Goal: Task Accomplishment & Management: Manage account settings

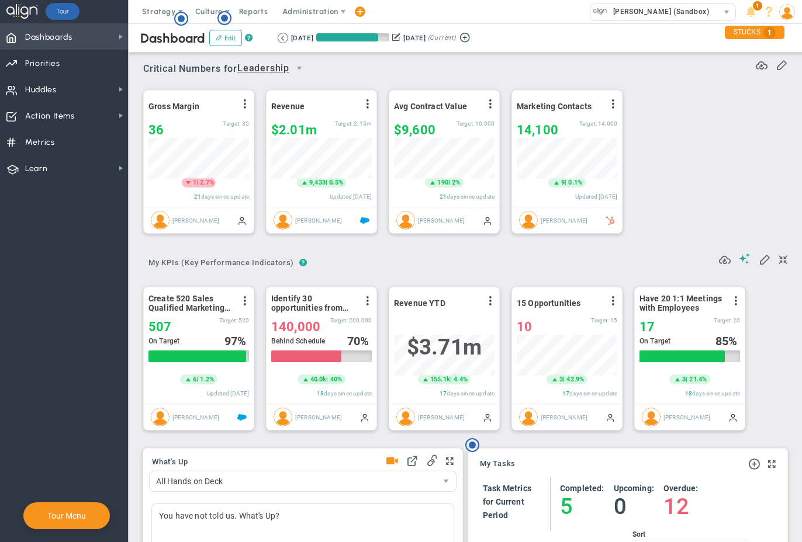
click at [49, 38] on span "Dashboards" at bounding box center [48, 37] width 47 height 25
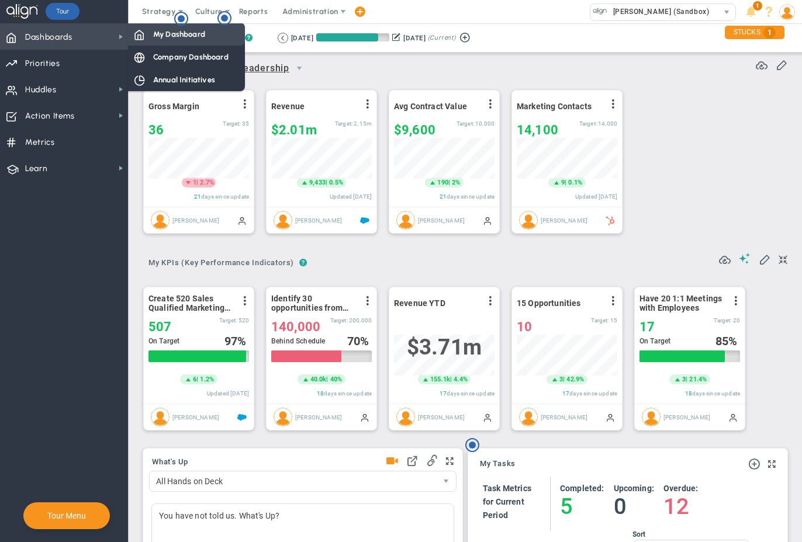
click at [179, 34] on span "My Dashboard" at bounding box center [179, 34] width 52 height 11
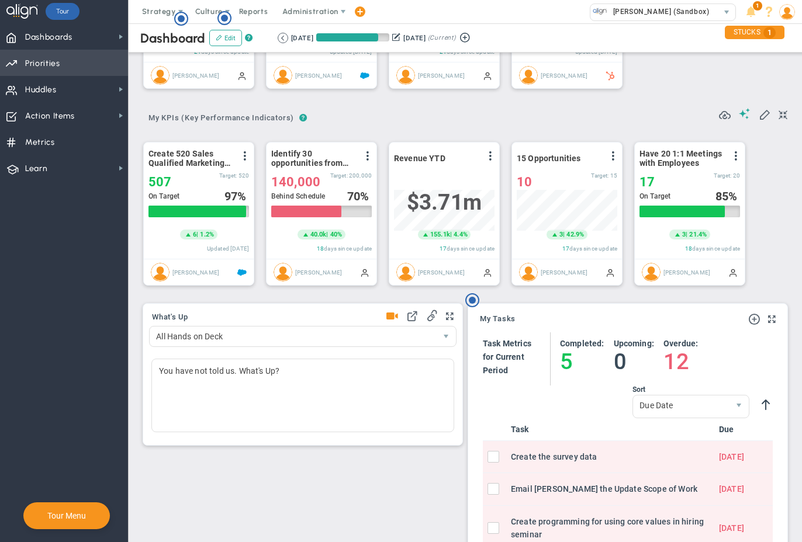
click at [38, 64] on span "Priorities" at bounding box center [42, 63] width 35 height 25
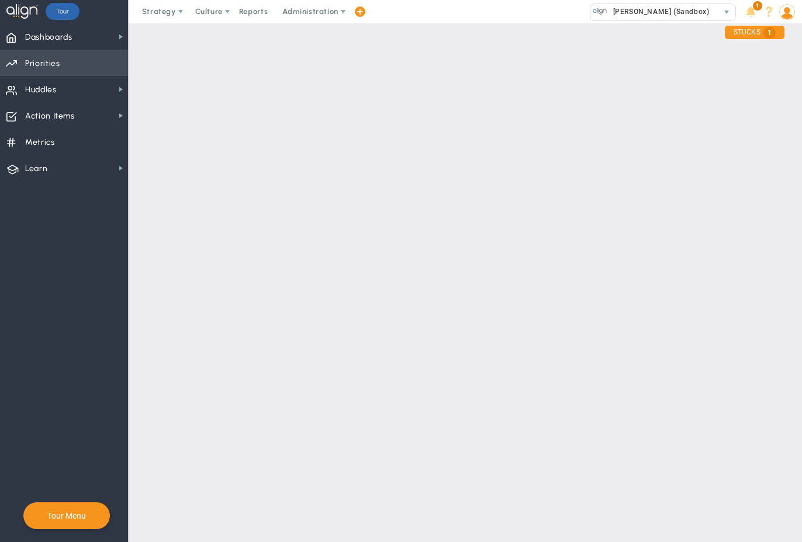
checkbox input "false"
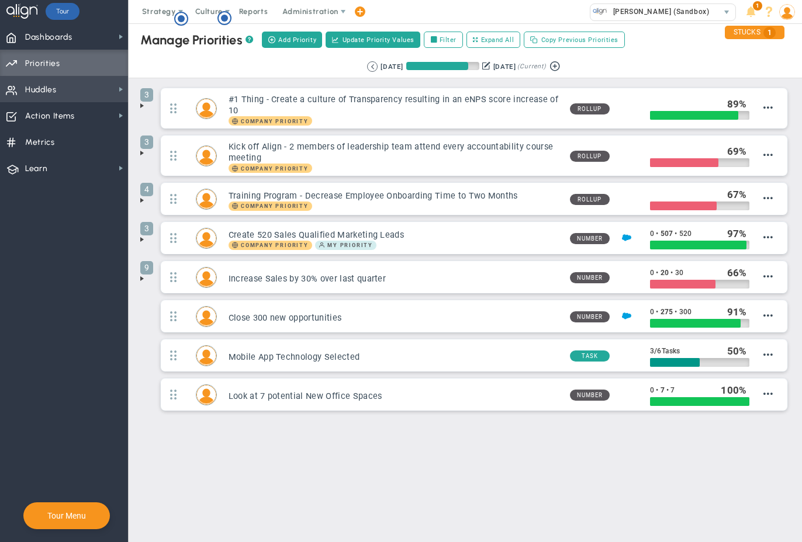
click at [47, 91] on span "Huddles" at bounding box center [41, 90] width 32 height 25
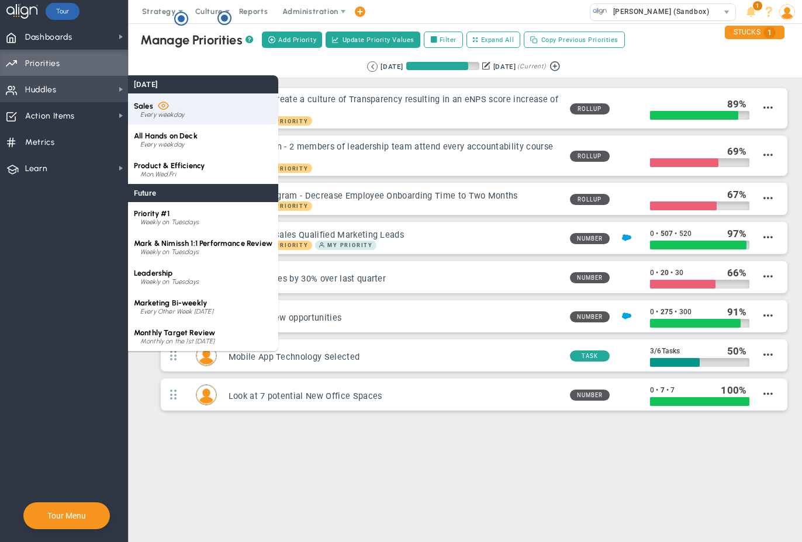
click at [161, 110] on div "Sales Every weekday" at bounding box center [203, 109] width 150 height 31
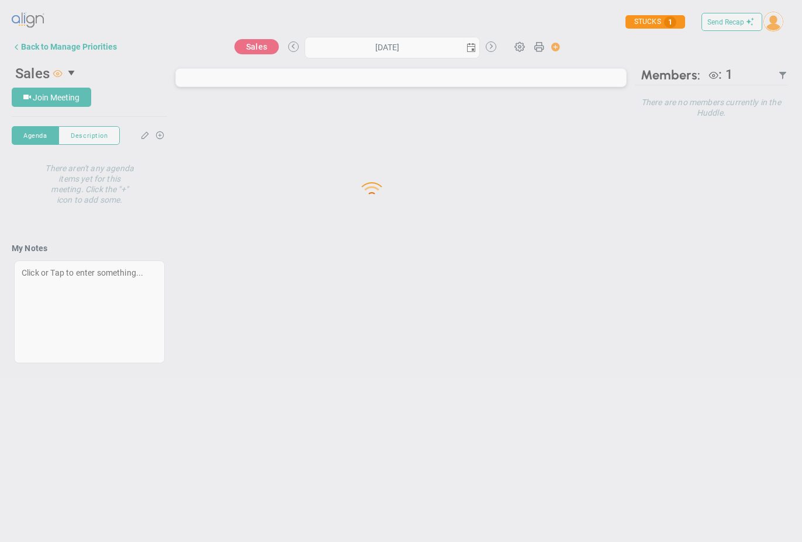
type input "[DATE]"
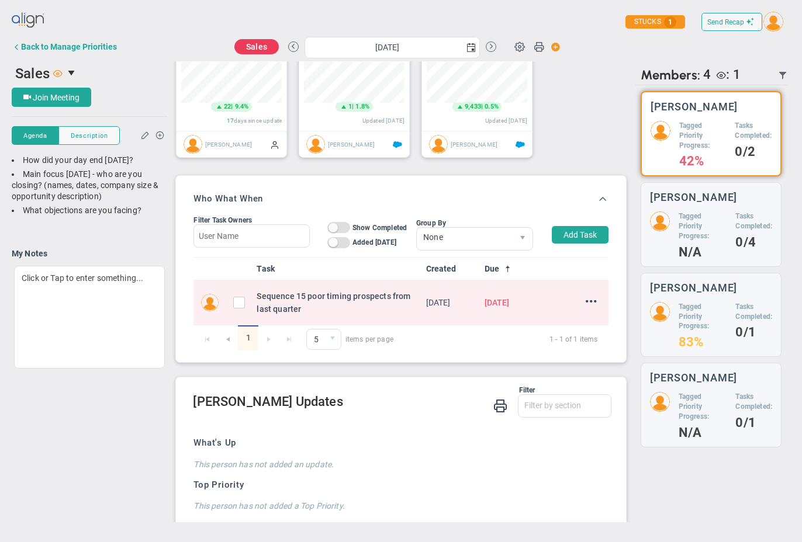
scroll to position [497, 0]
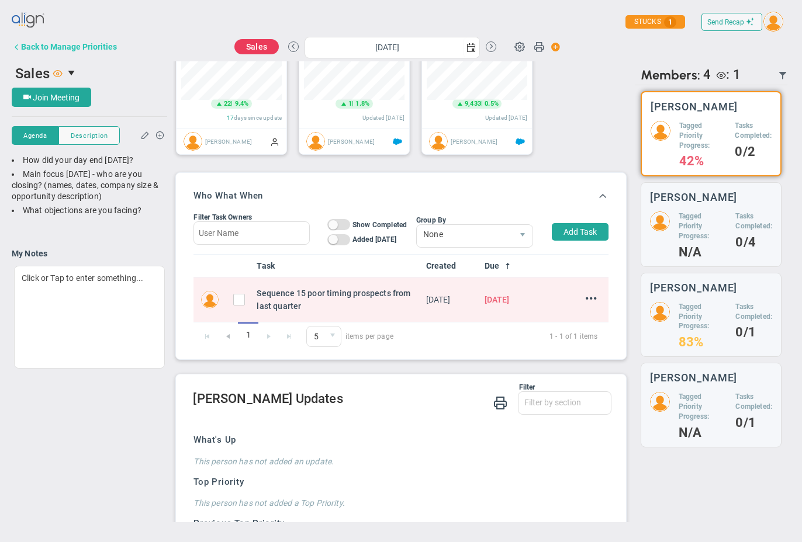
click at [15, 47] on span at bounding box center [16, 46] width 9 height 9
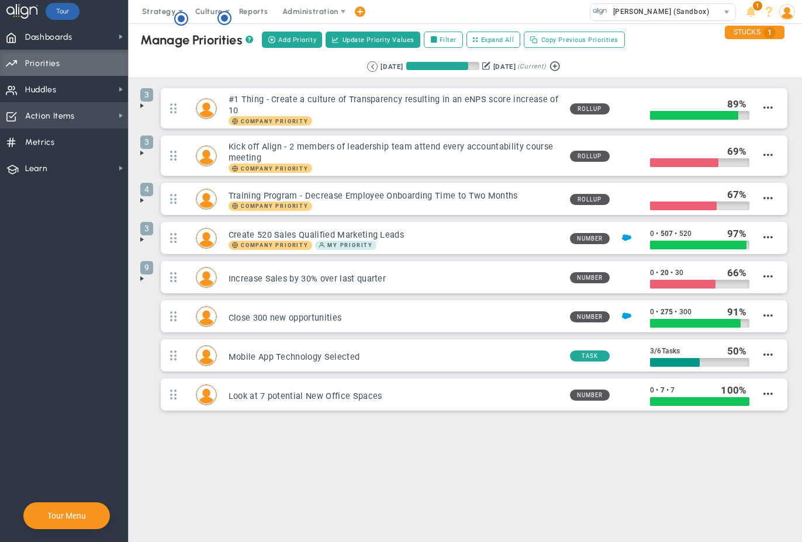
click at [49, 118] on span "Action Items" at bounding box center [50, 116] width 50 height 25
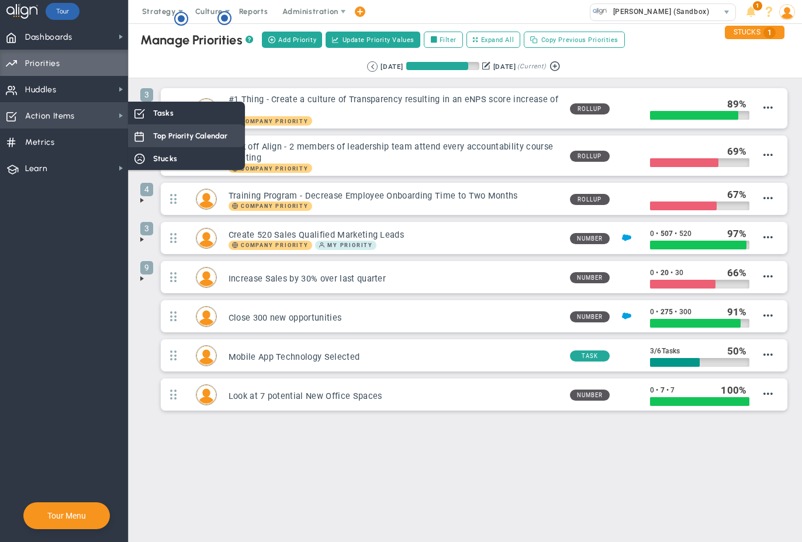
click at [170, 139] on span "Top Priority Calendar" at bounding box center [190, 135] width 74 height 11
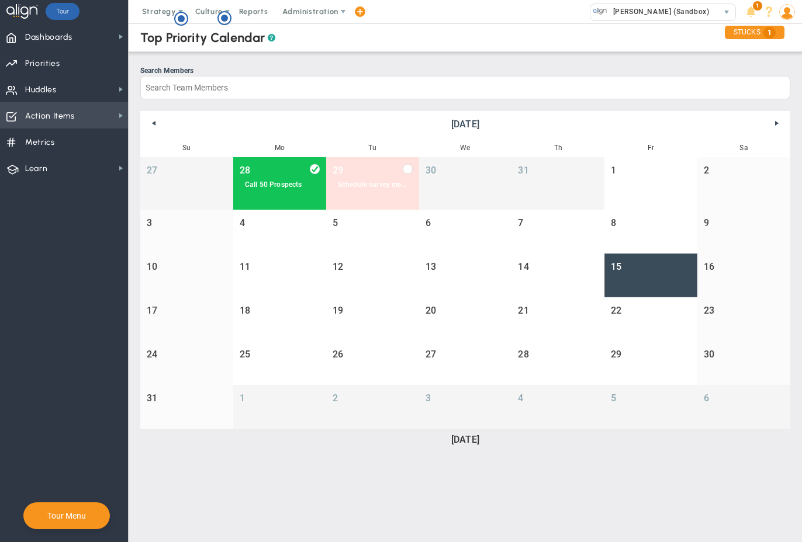
click at [58, 116] on span "Action Items" at bounding box center [50, 116] width 50 height 25
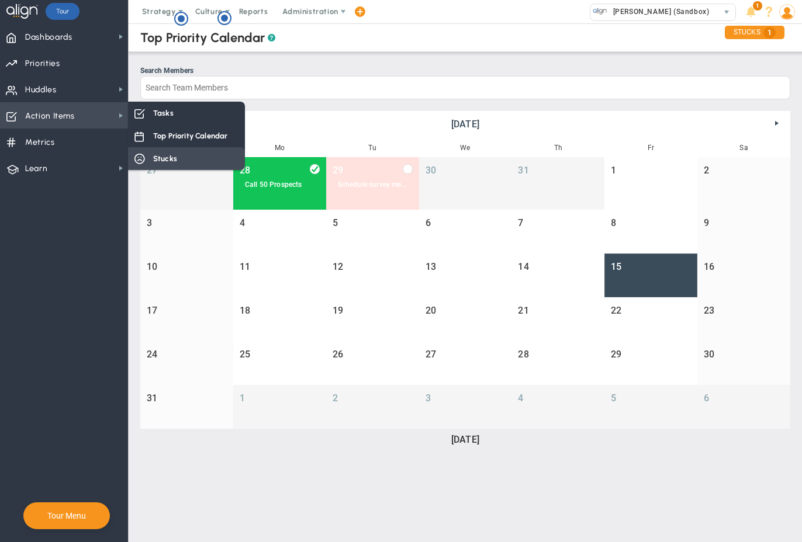
click at [165, 156] on span "Stucks" at bounding box center [165, 158] width 24 height 11
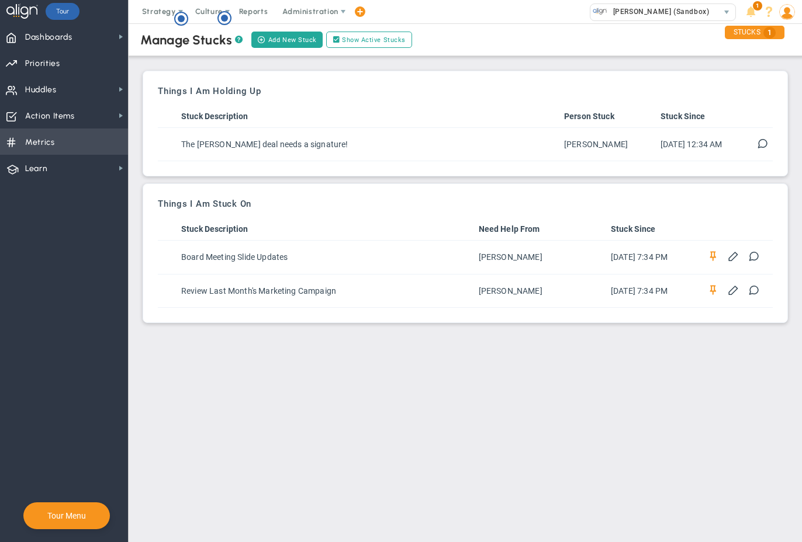
click at [56, 146] on span "Metrics Metrics" at bounding box center [64, 142] width 128 height 26
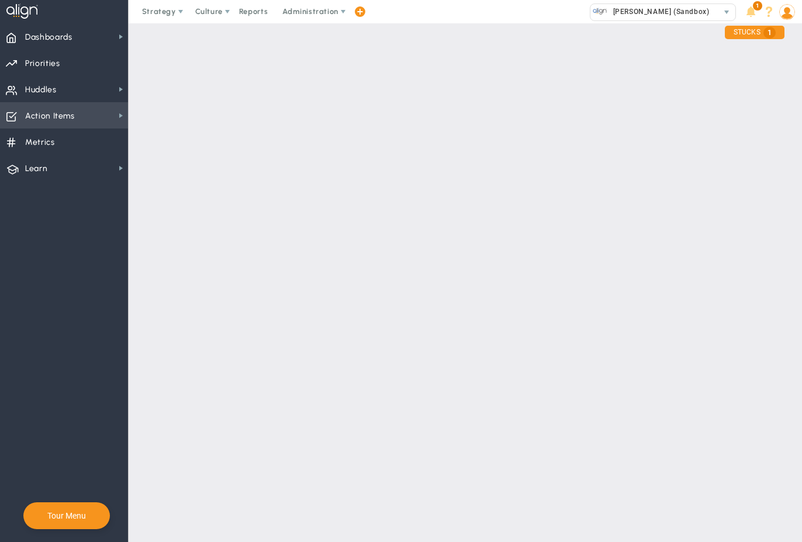
checkbox input "false"
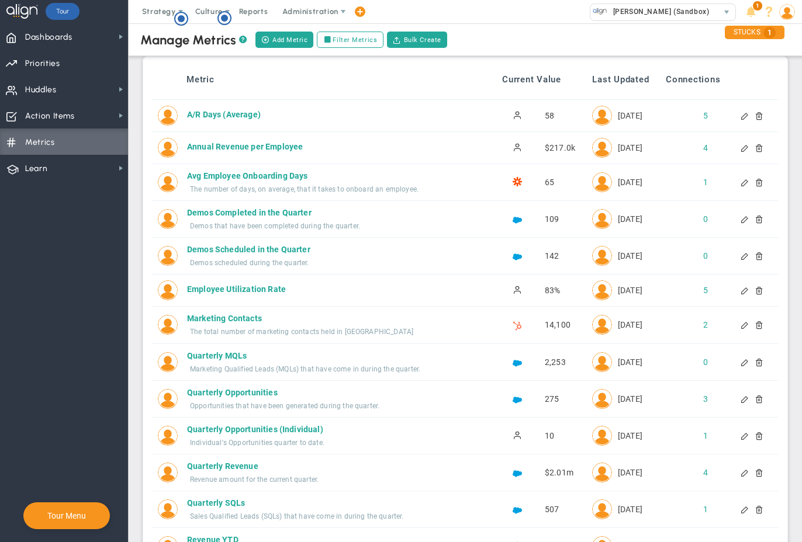
scroll to position [15, 0]
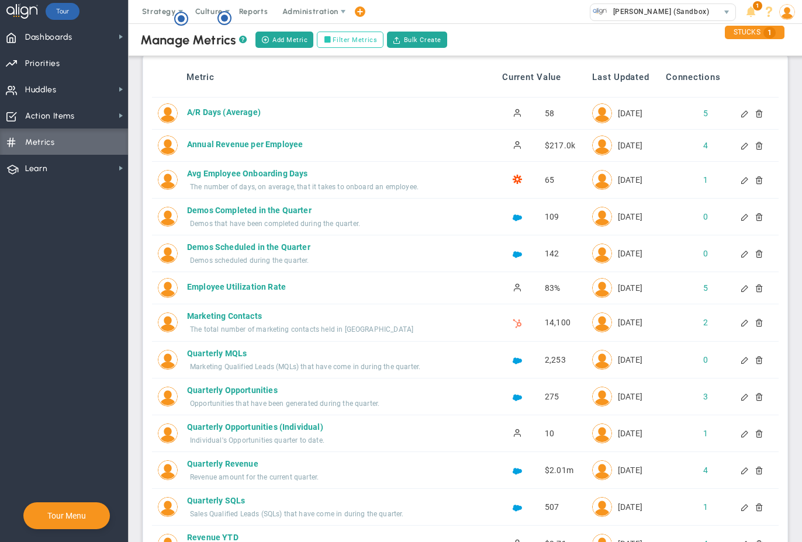
click at [341, 40] on label "Filter Metrics" at bounding box center [350, 40] width 67 height 16
click at [334, 40] on input "Filter Metrics" at bounding box center [330, 40] width 8 height 8
checkbox input "true"
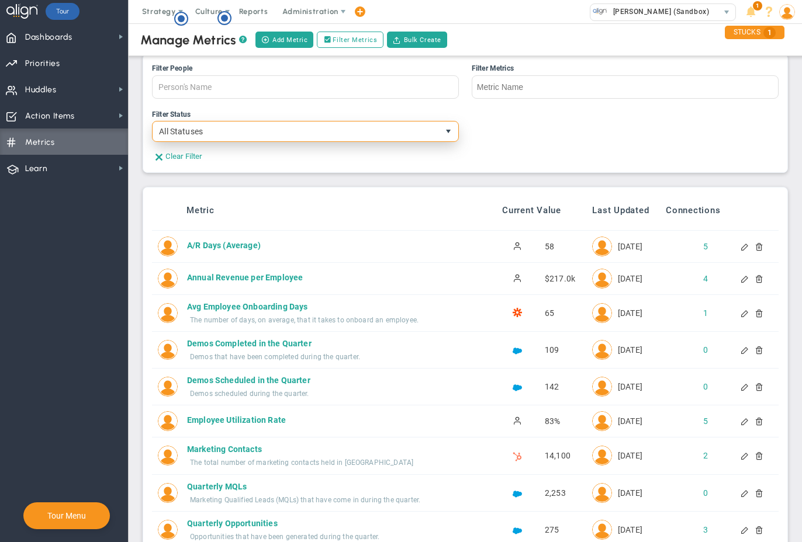
click at [446, 131] on span "select" at bounding box center [448, 131] width 9 height 9
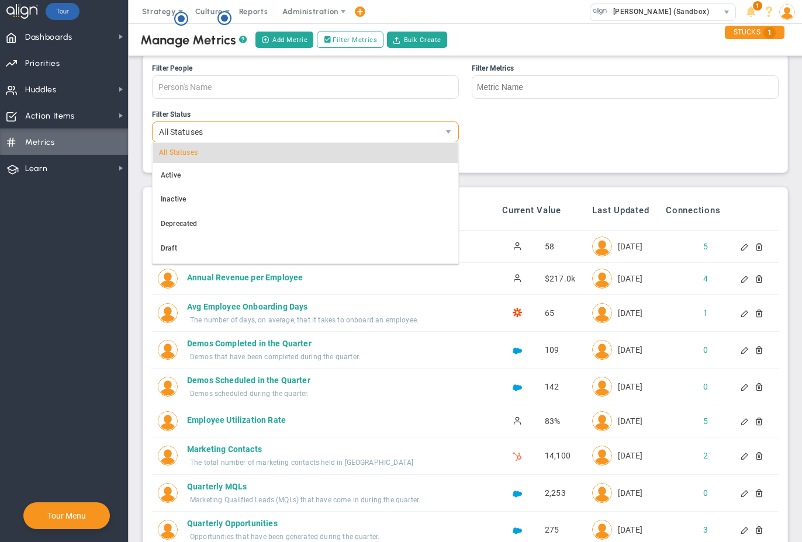
click at [549, 112] on ul "Filter Status All Statuses" at bounding box center [465, 130] width 627 height 42
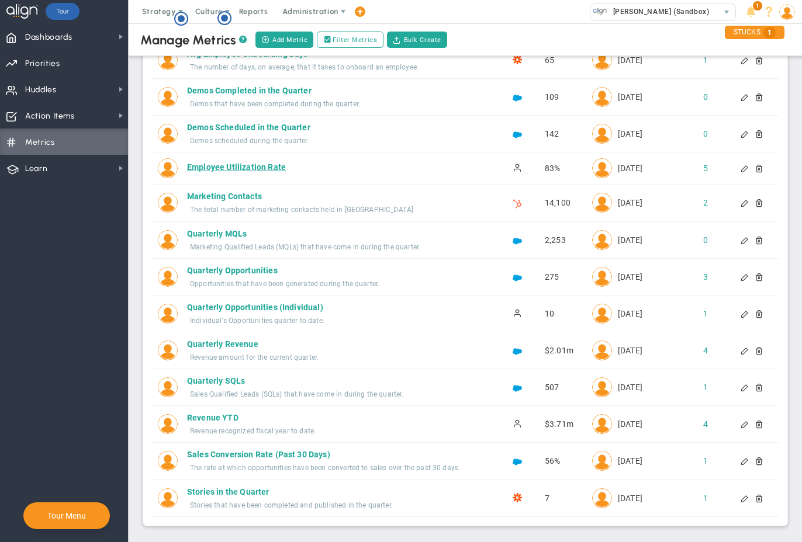
scroll to position [269, 0]
click at [38, 36] on span "Dashboards" at bounding box center [48, 37] width 47 height 25
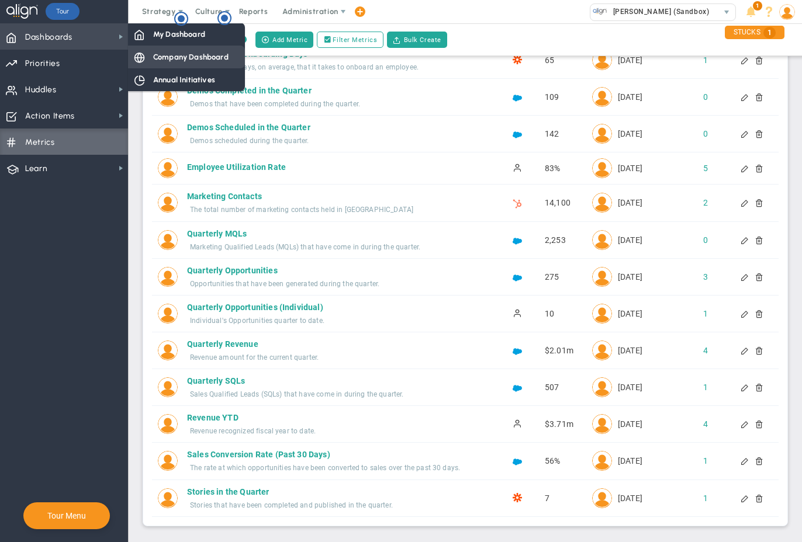
click at [177, 56] on span "Company Dashboard" at bounding box center [190, 56] width 75 height 11
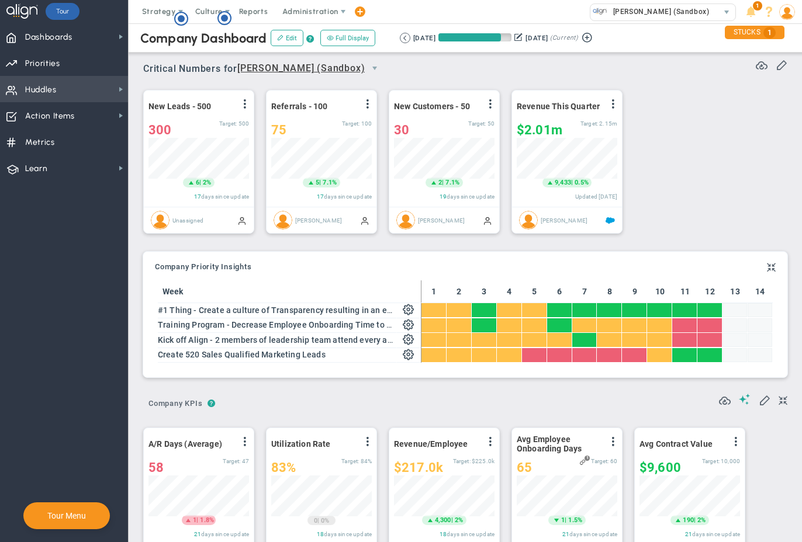
click at [40, 89] on span "Huddles" at bounding box center [41, 90] width 32 height 25
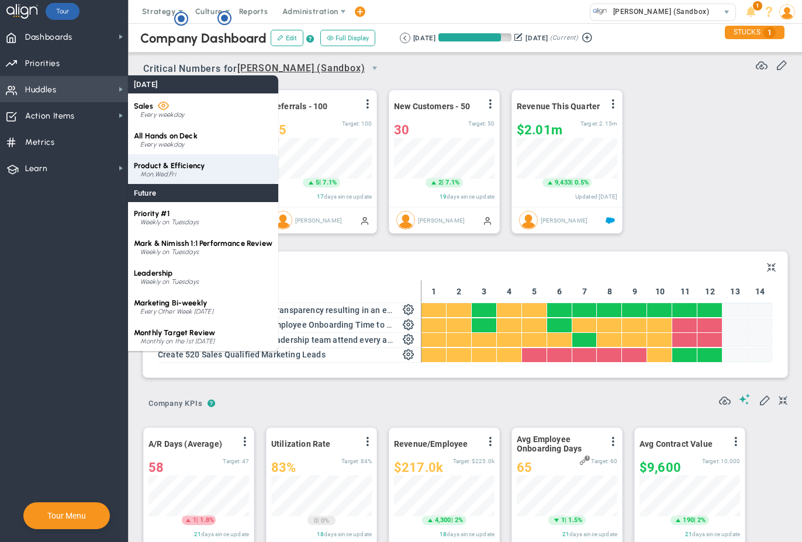
click at [170, 168] on span "Product & Efficiency" at bounding box center [169, 165] width 71 height 9
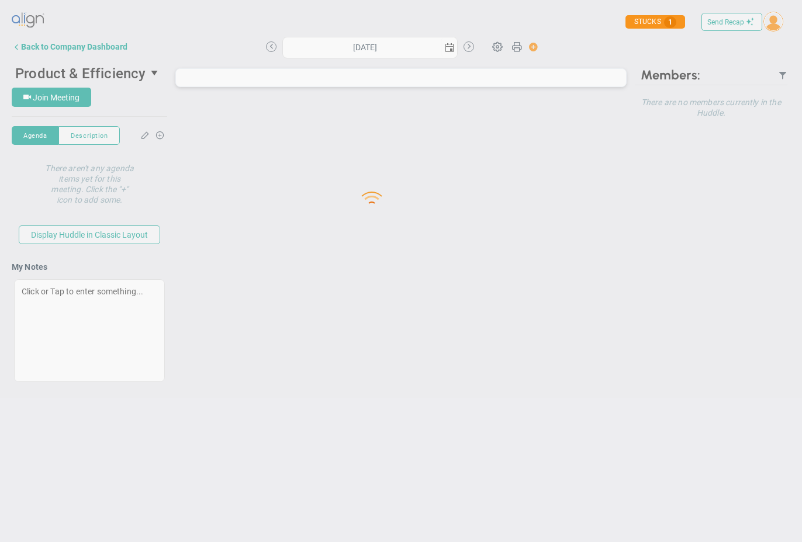
type input "[DATE]"
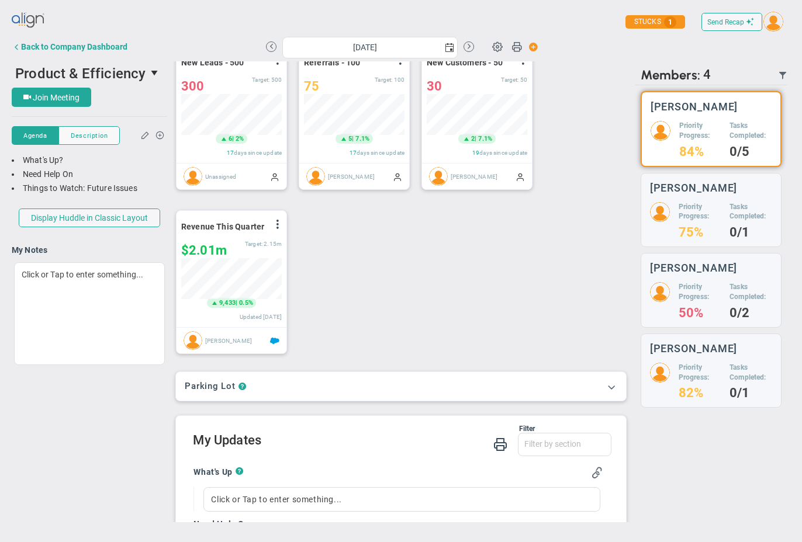
scroll to position [63, 0]
click at [17, 48] on span at bounding box center [16, 46] width 9 height 9
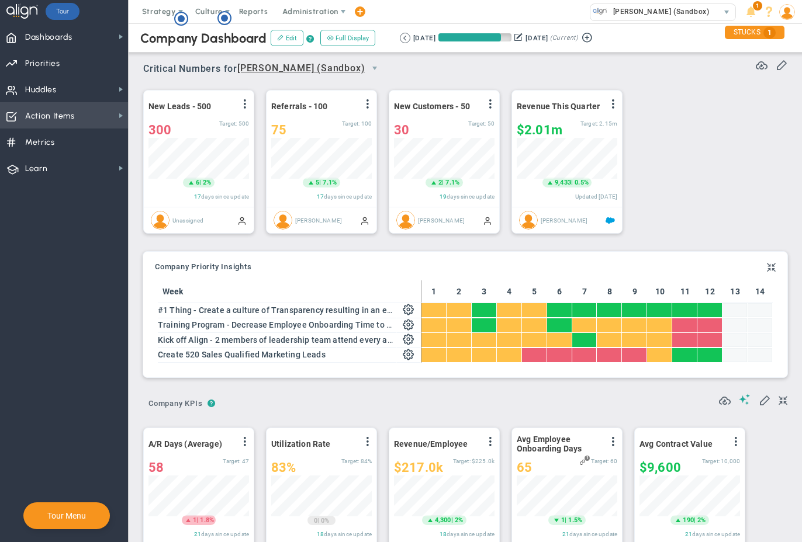
click at [50, 119] on span "Action Items" at bounding box center [50, 116] width 50 height 25
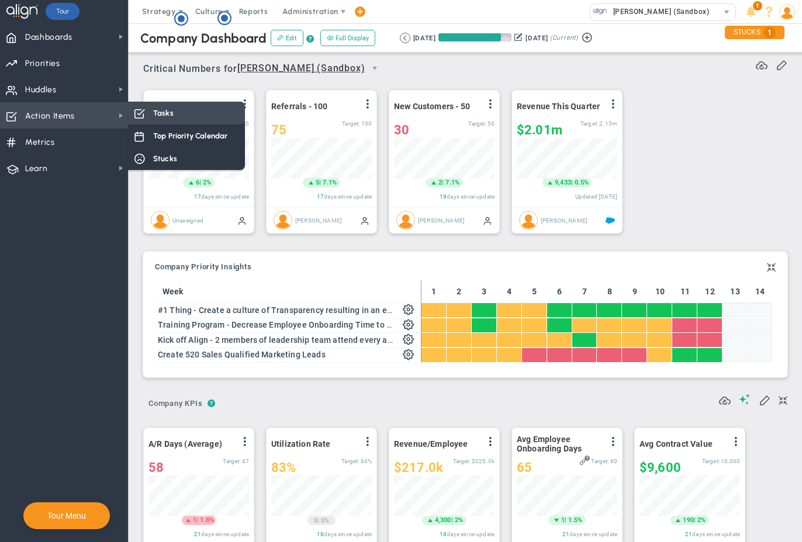
click at [172, 111] on span "Tasks" at bounding box center [163, 113] width 20 height 11
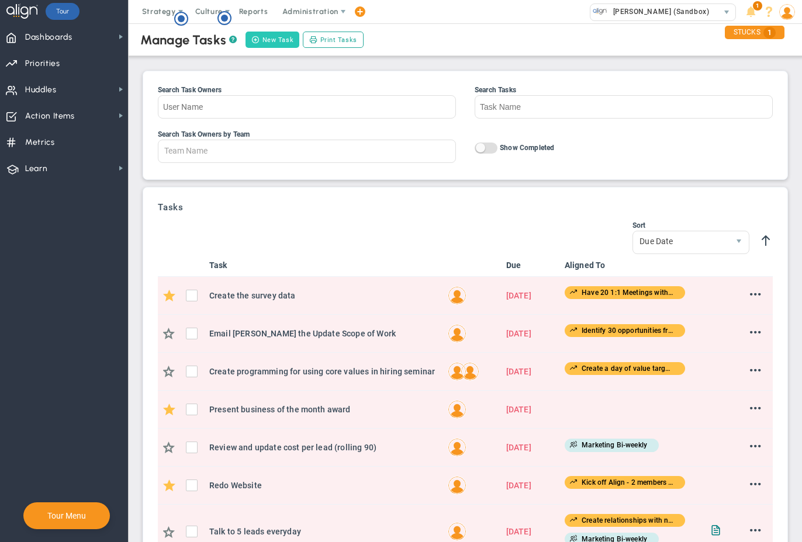
click at [277, 41] on button "New Task" at bounding box center [273, 40] width 54 height 16
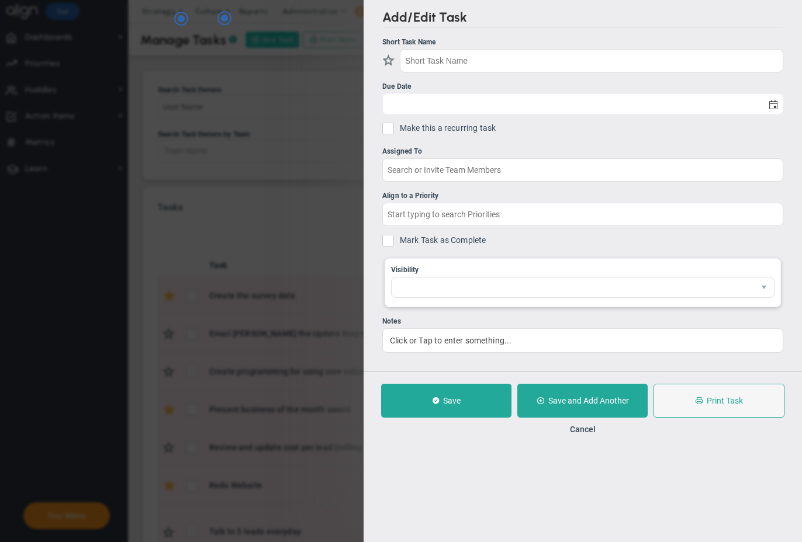
checkbox input "false"
type input "[DATE]"
checkbox input "false"
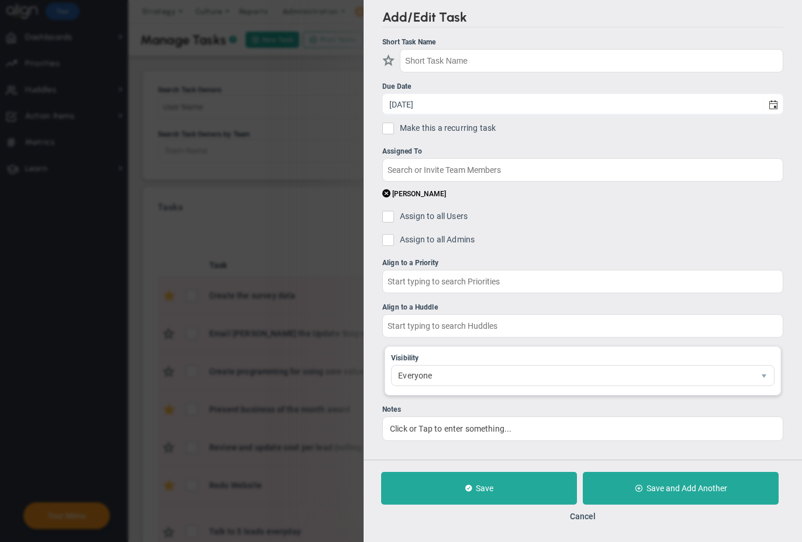
click at [317, 449] on div "Add/Edit Task Short Task Name Due Date [DATE] Make this a recurring task You ar…" at bounding box center [401, 271] width 802 height 542
click at [572, 516] on button "Cancel" at bounding box center [583, 516] width 26 height 9
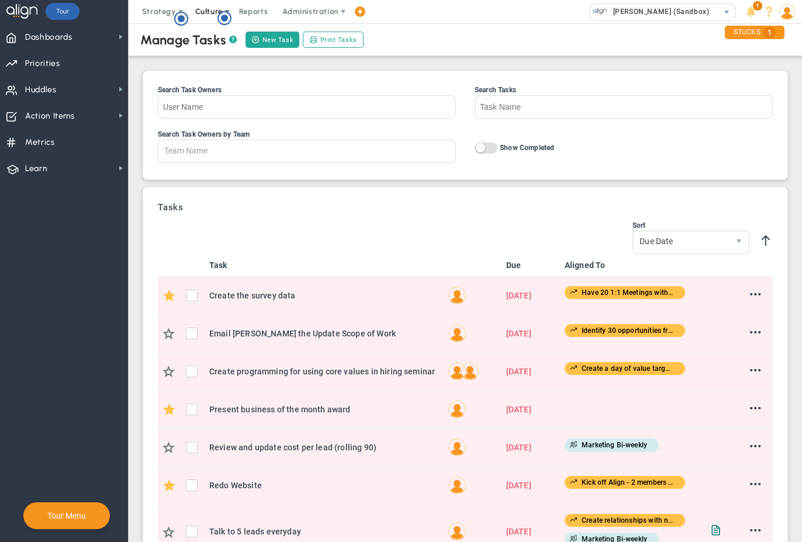
click at [208, 12] on span "Culture" at bounding box center [208, 11] width 27 height 9
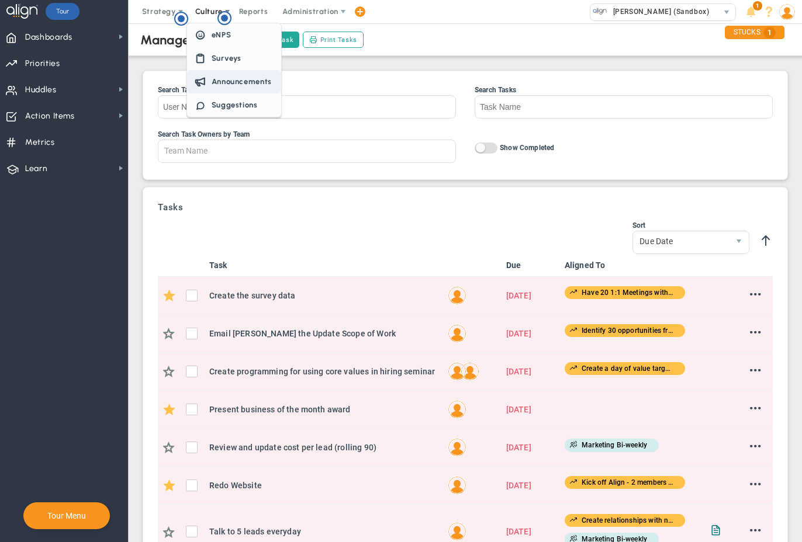
click at [220, 81] on span "Announcements" at bounding box center [242, 81] width 60 height 9
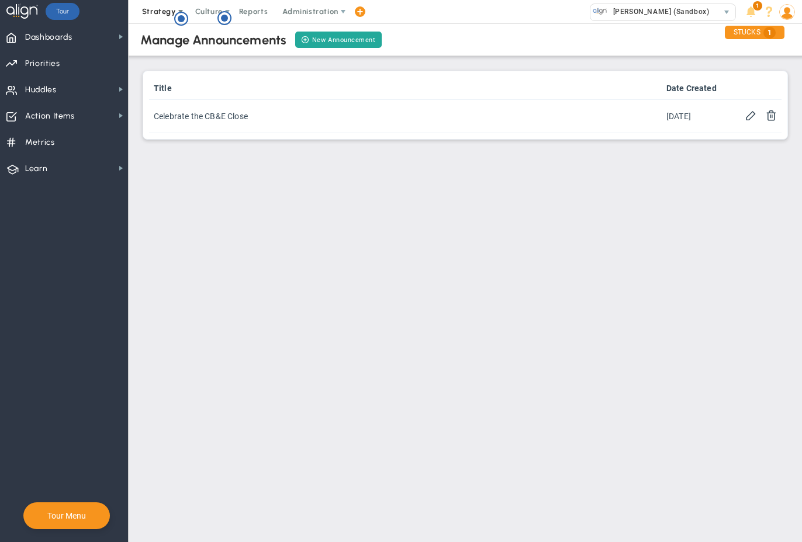
click at [159, 13] on span "Strategy" at bounding box center [159, 11] width 34 height 9
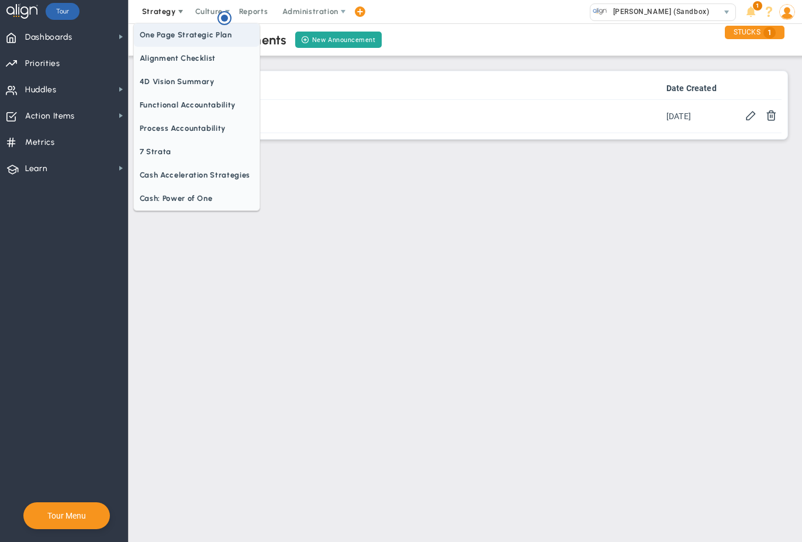
click at [160, 38] on span "One Page Strategic Plan" at bounding box center [197, 34] width 126 height 23
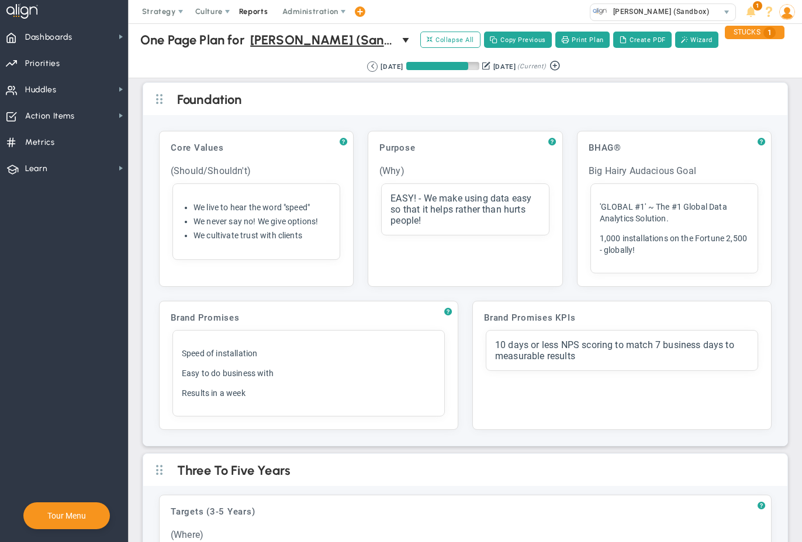
click at [255, 11] on span "Reports" at bounding box center [253, 11] width 41 height 23
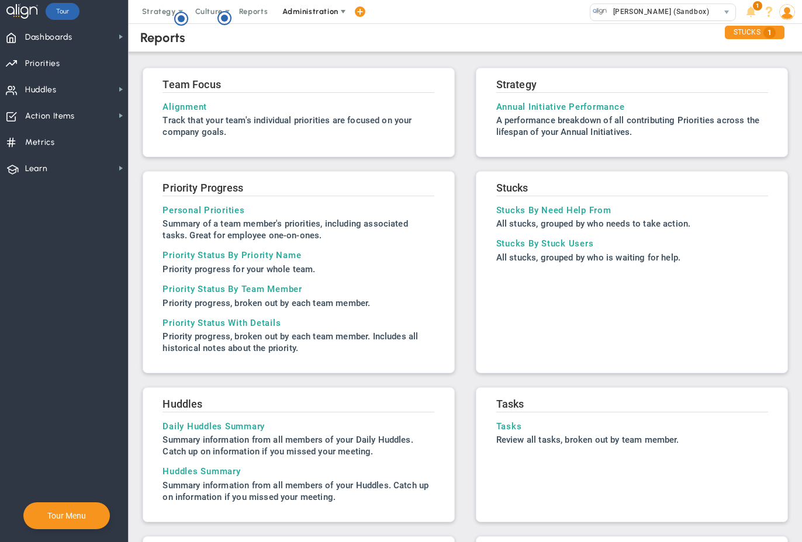
click at [300, 12] on span "Administration" at bounding box center [310, 11] width 56 height 9
click at [251, 13] on span "Reports" at bounding box center [253, 11] width 41 height 23
click at [51, 67] on span "Priorities" at bounding box center [42, 63] width 35 height 25
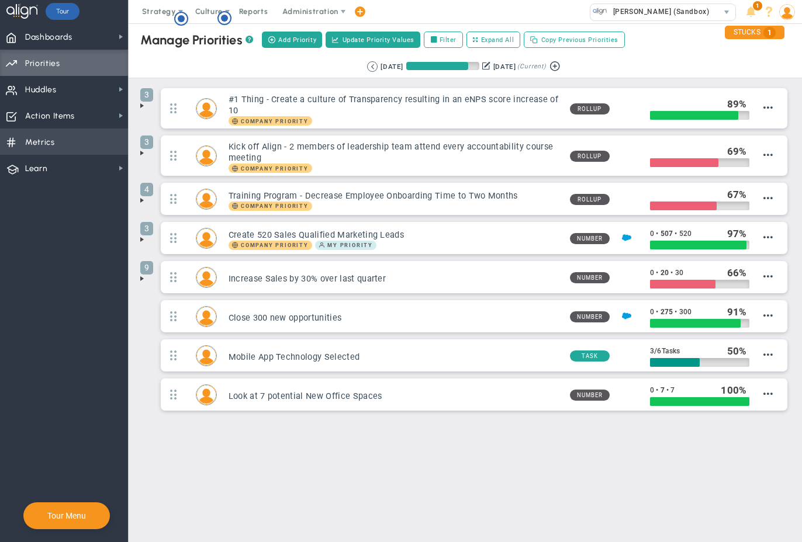
click at [32, 143] on span "Metrics" at bounding box center [40, 142] width 30 height 25
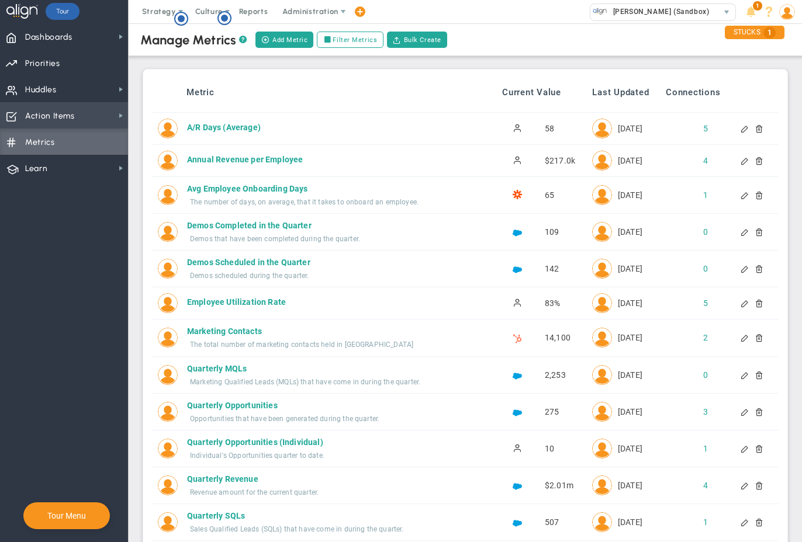
click at [34, 118] on span "Action Items" at bounding box center [50, 116] width 50 height 25
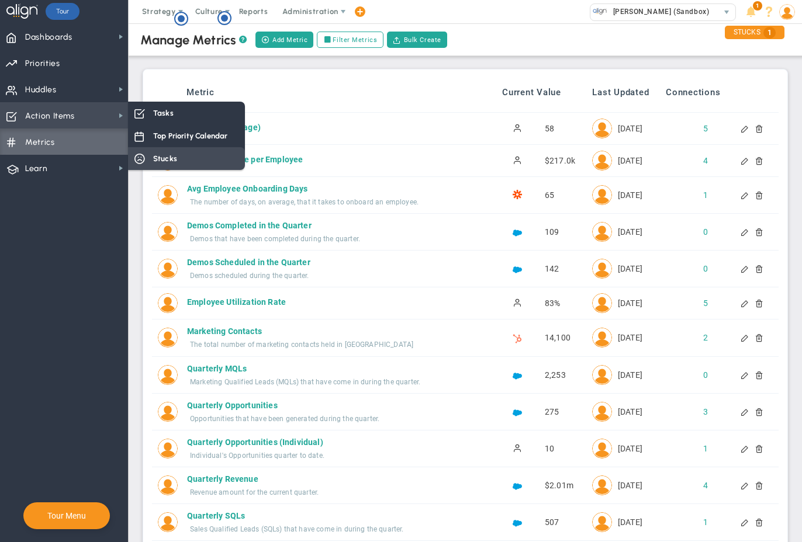
click at [165, 161] on span "Stucks" at bounding box center [165, 158] width 24 height 11
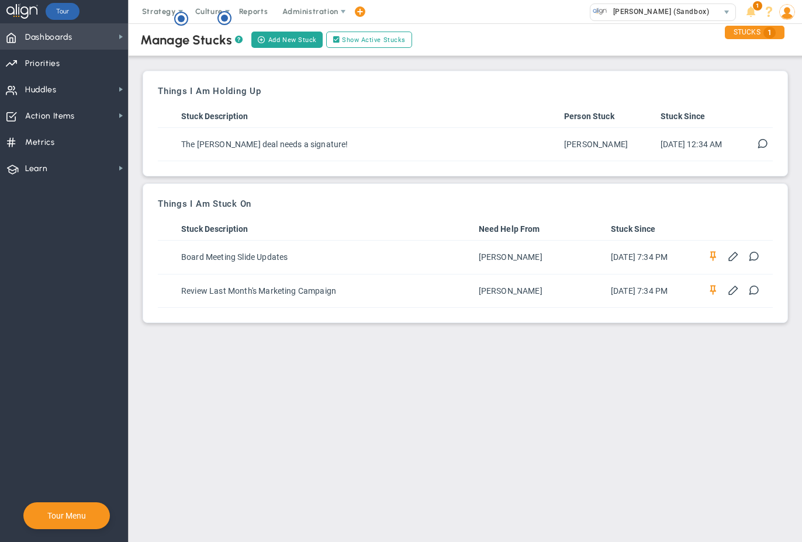
click at [61, 34] on span "Dashboards" at bounding box center [48, 37] width 47 height 25
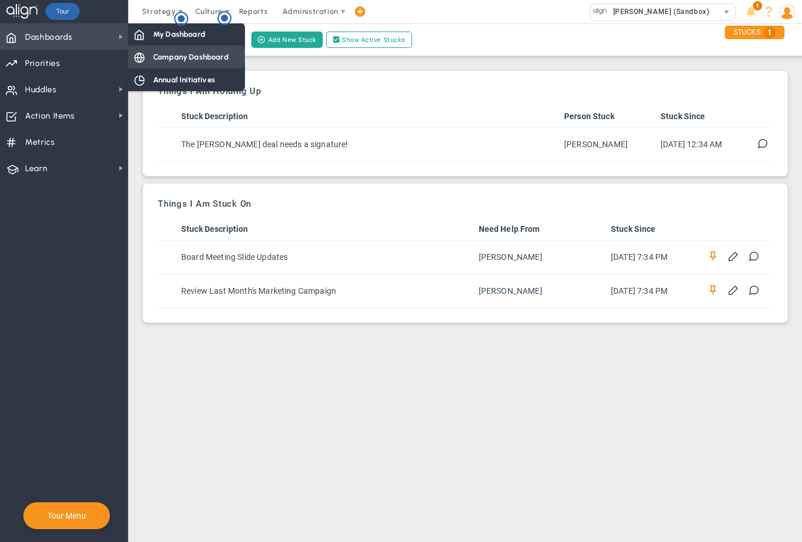
click at [188, 56] on span "Company Dashboard" at bounding box center [190, 56] width 75 height 11
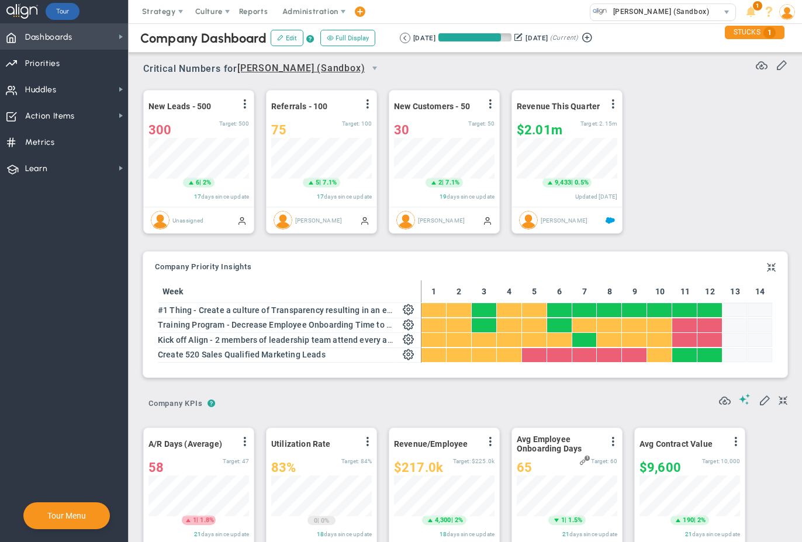
scroll to position [41, 101]
